Goal: Navigation & Orientation: Find specific page/section

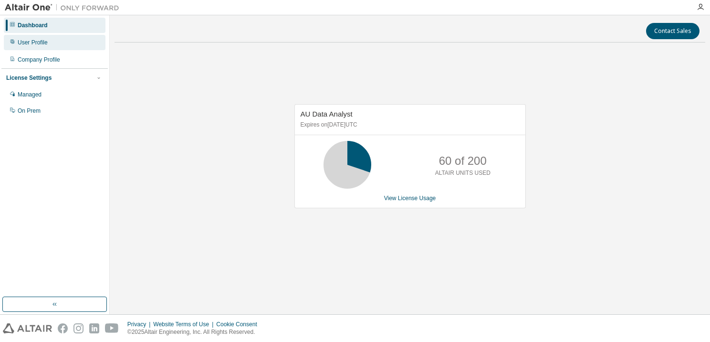
click at [57, 40] on div "User Profile" at bounding box center [55, 42] width 102 height 15
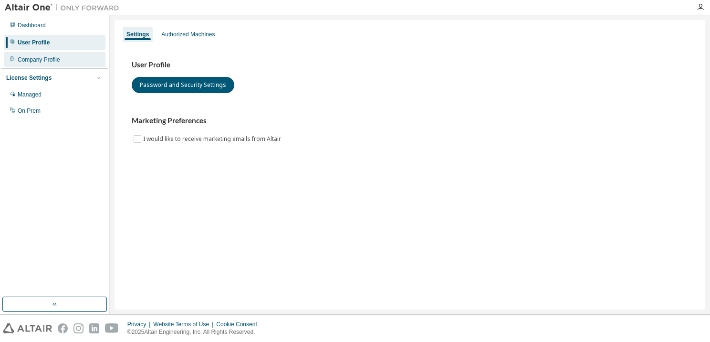
click at [60, 58] on div "Company Profile" at bounding box center [55, 59] width 102 height 15
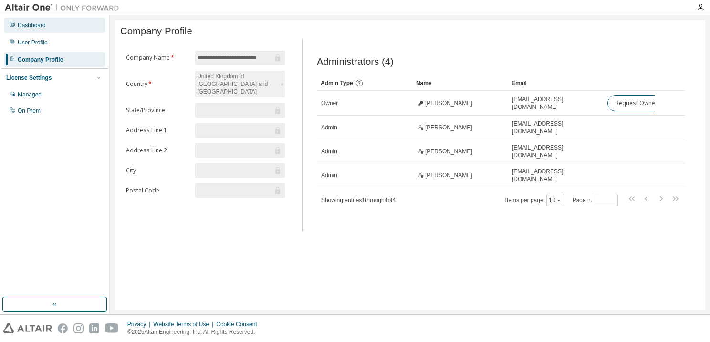
click at [23, 25] on div "Dashboard" at bounding box center [32, 25] width 28 height 8
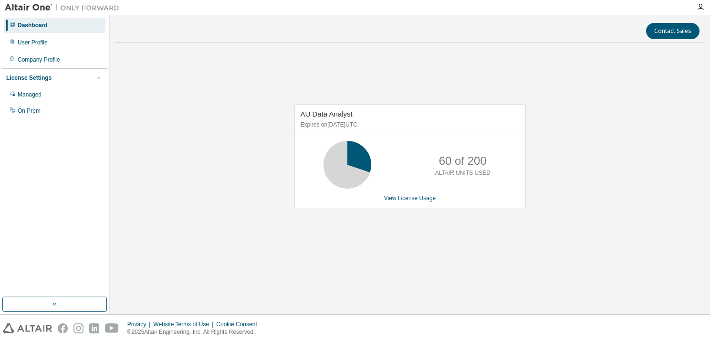
click at [39, 8] on img at bounding box center [64, 8] width 119 height 10
